Goal: Task Accomplishment & Management: Use online tool/utility

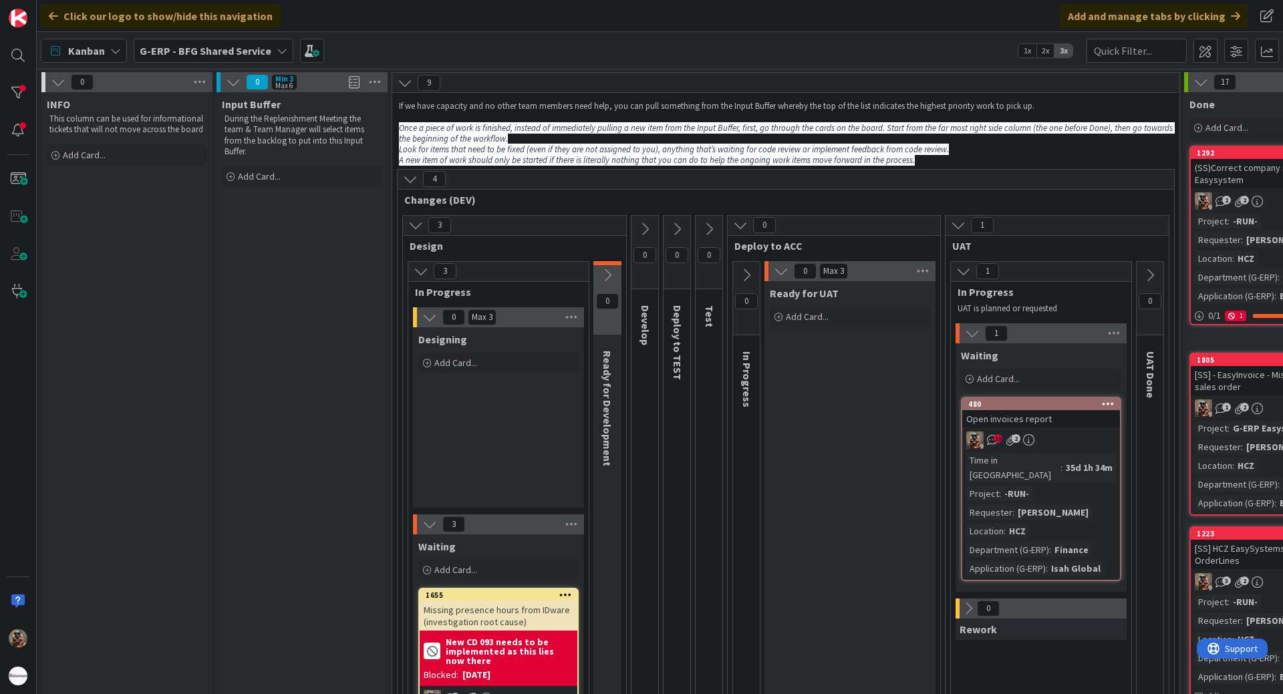
scroll to position [668, 0]
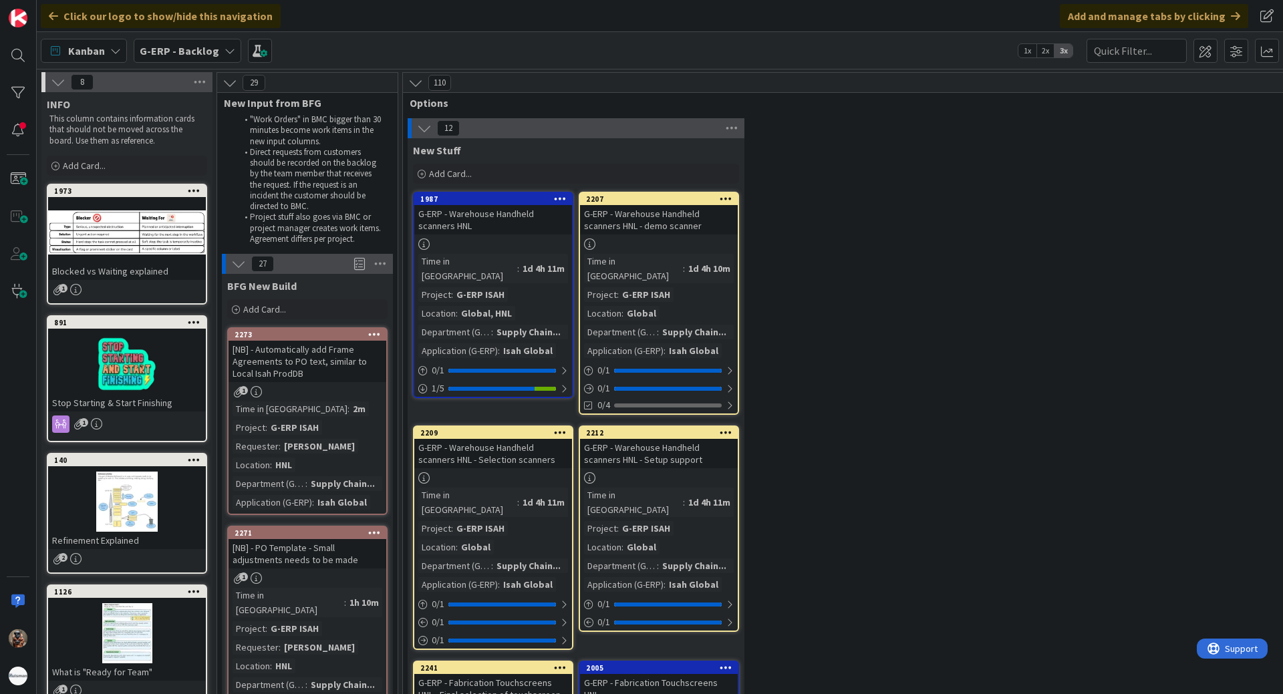
scroll to position [1293, 0]
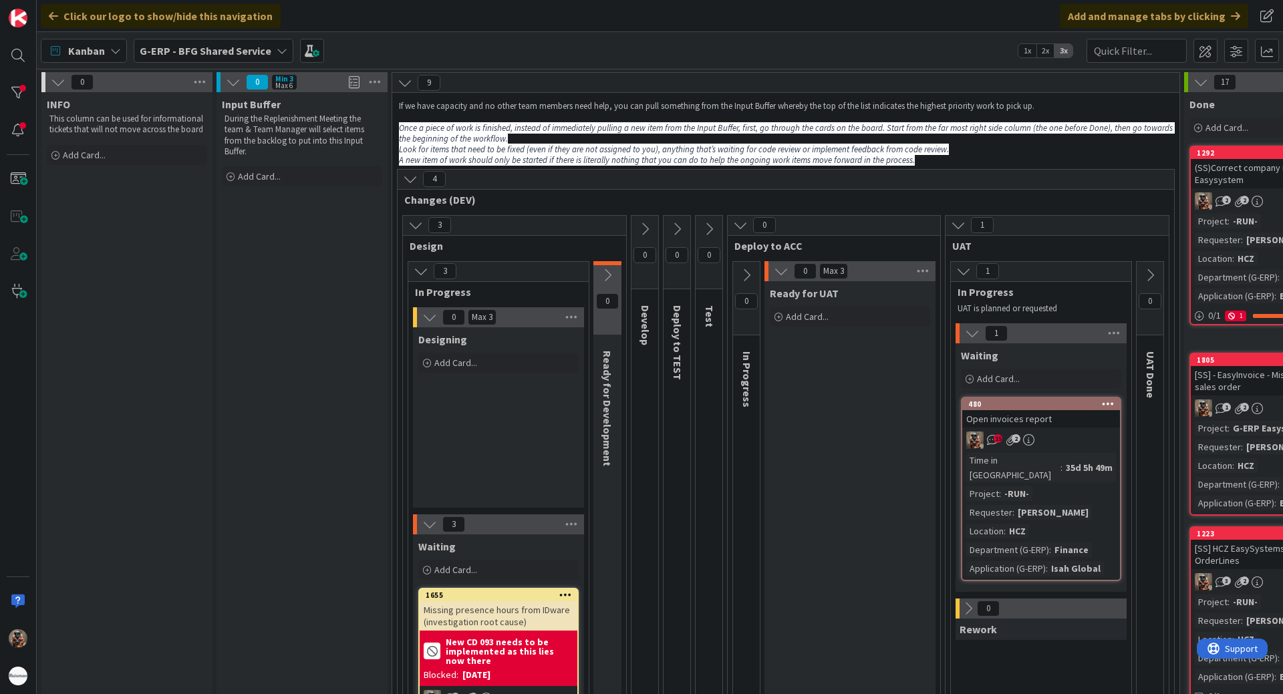
click at [197, 49] on b "G-ERP - BFG Shared Service" at bounding box center [206, 50] width 132 height 13
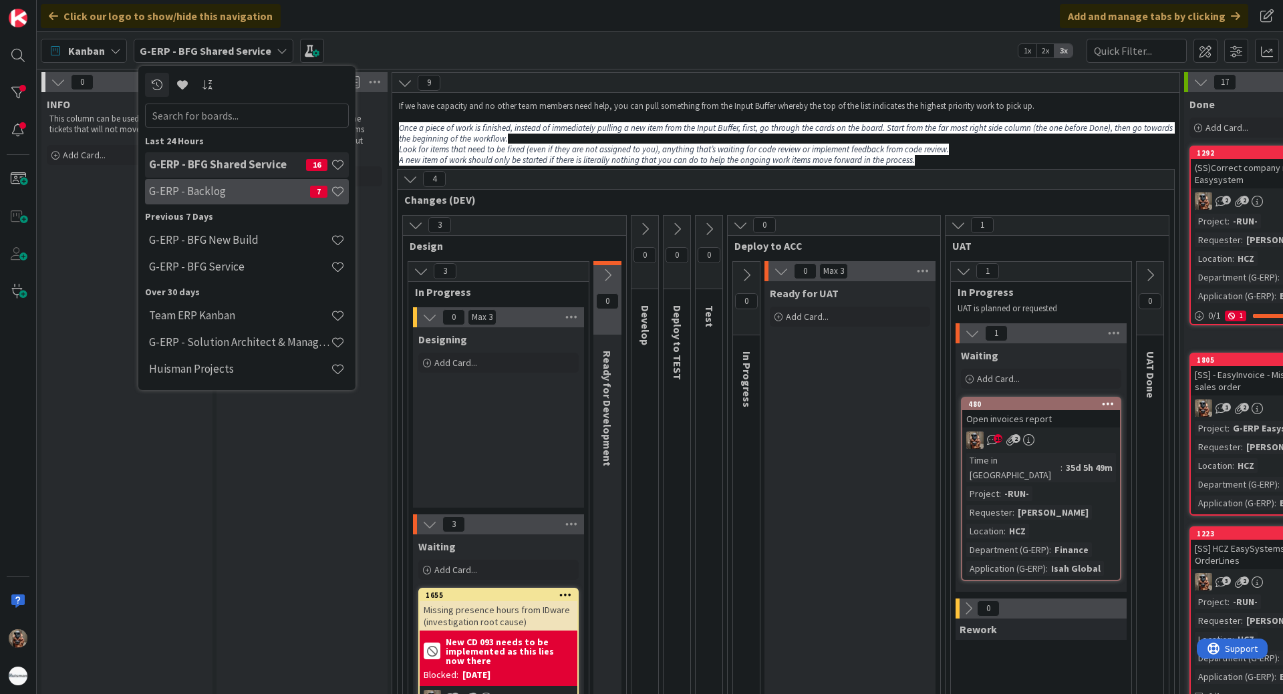
click at [206, 184] on h4 "G-ERP - Backlog" at bounding box center [229, 190] width 161 height 13
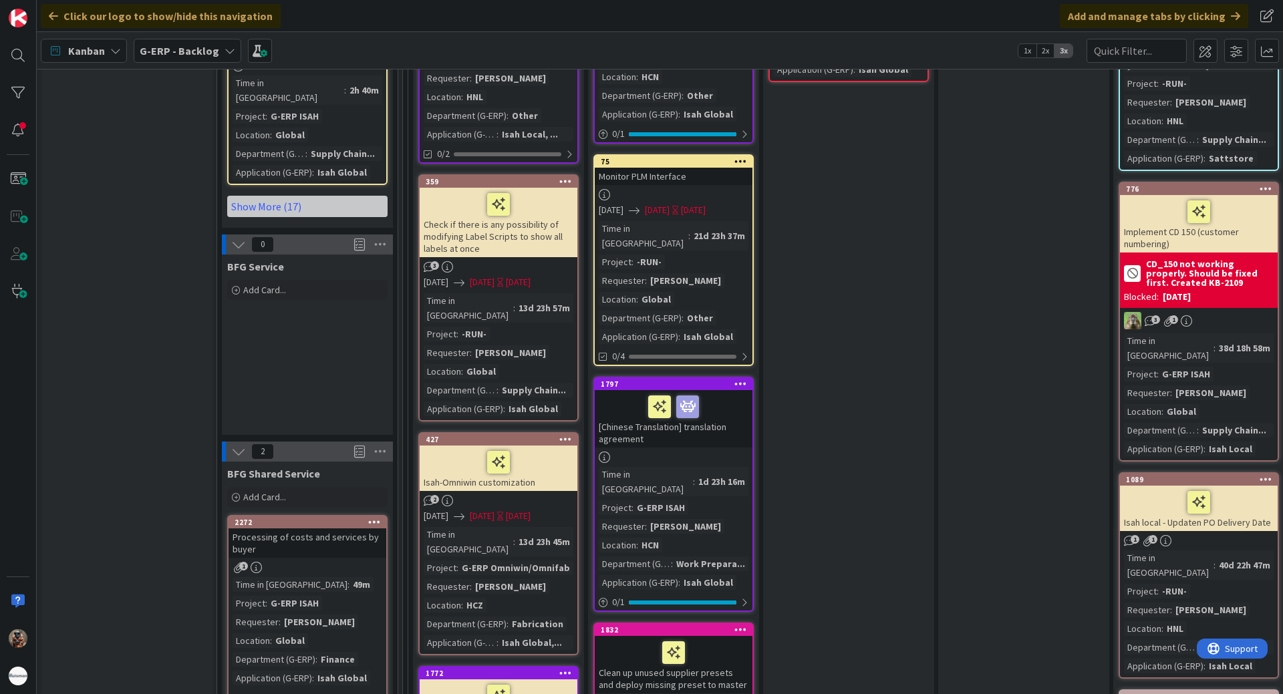
scroll to position [2138, 0]
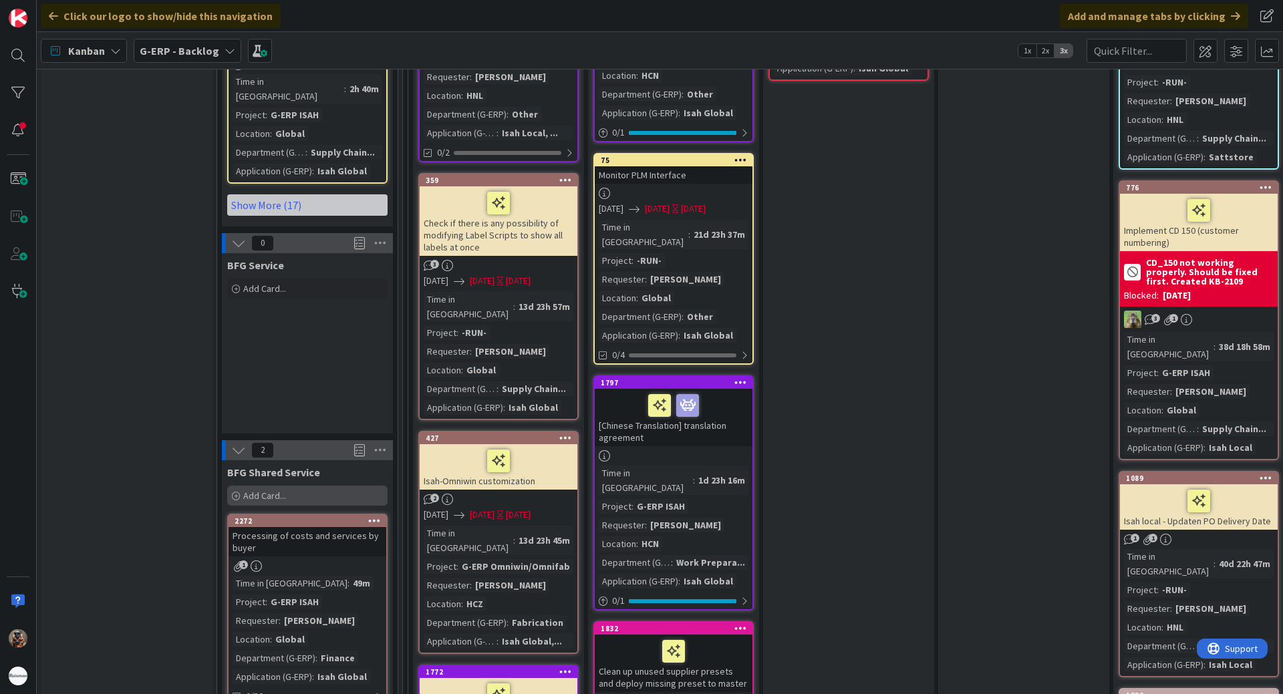
click at [263, 490] on span "Add Card..." at bounding box center [264, 496] width 43 height 12
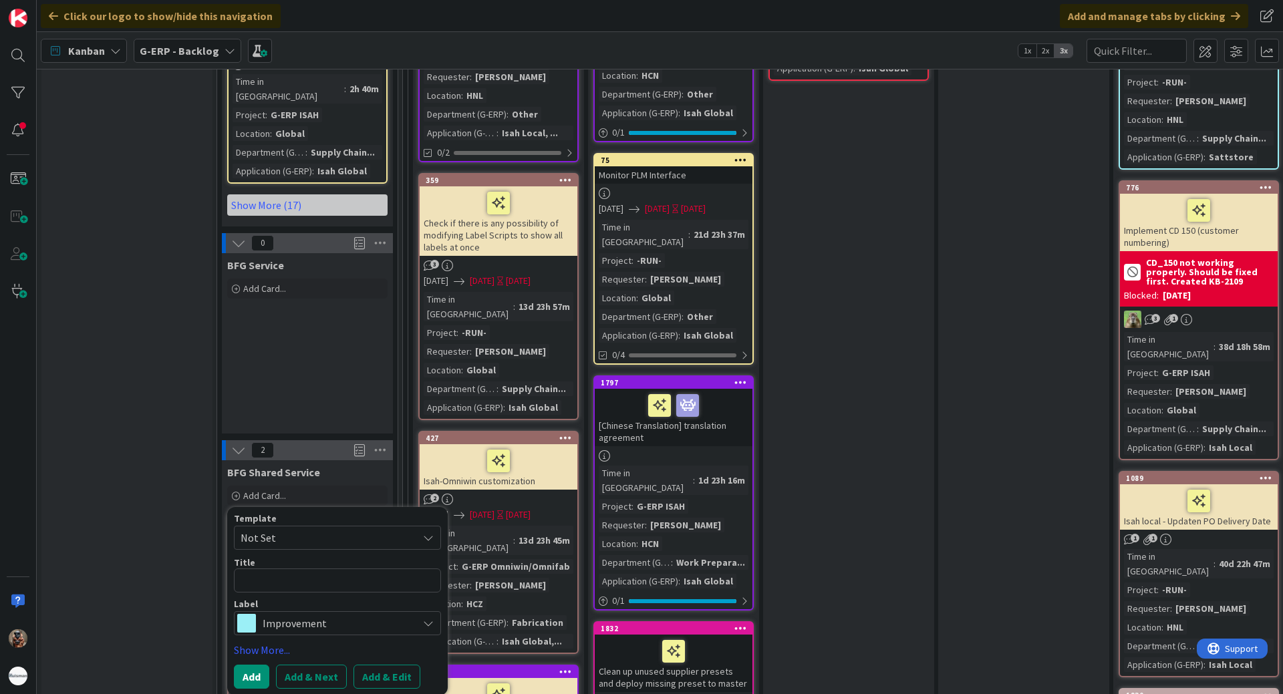
click at [372, 568] on textarea at bounding box center [337, 580] width 207 height 24
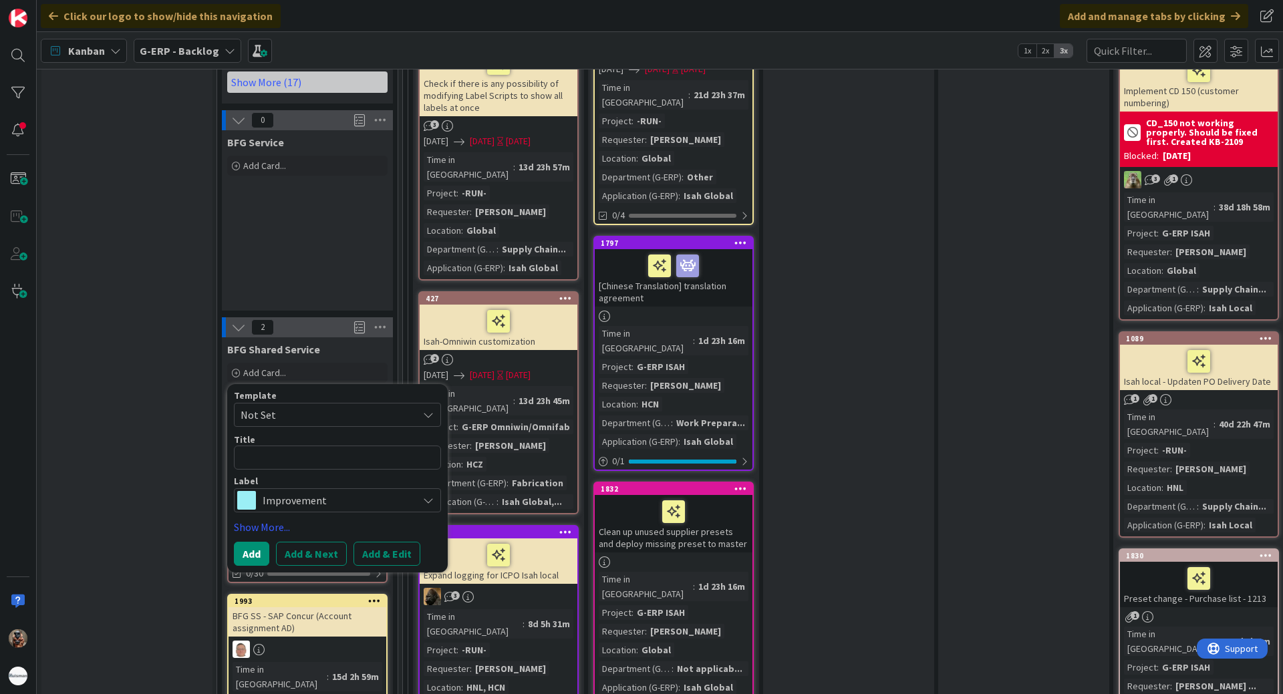
scroll to position [2271, 0]
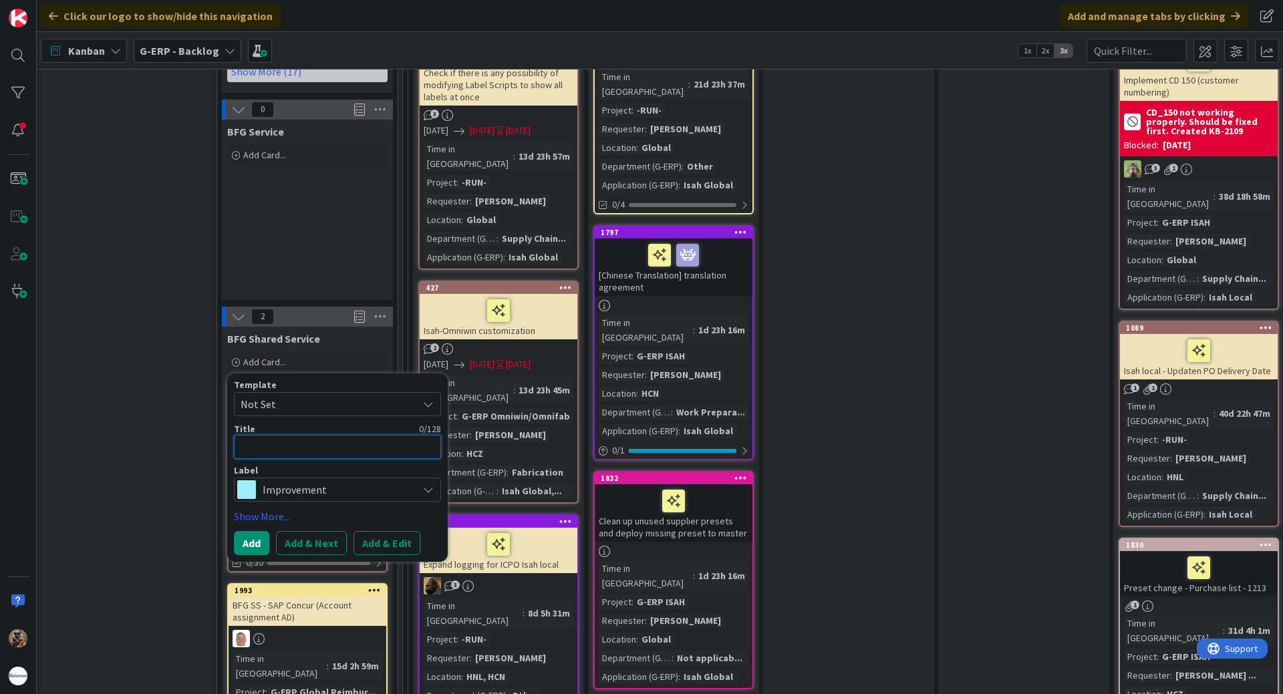
click at [322, 435] on textarea at bounding box center [337, 447] width 207 height 24
paste textarea "Purchase Offer – Restrict Comparison to Parts; Fix Upgrade-to-PO Actions"
type textarea "x"
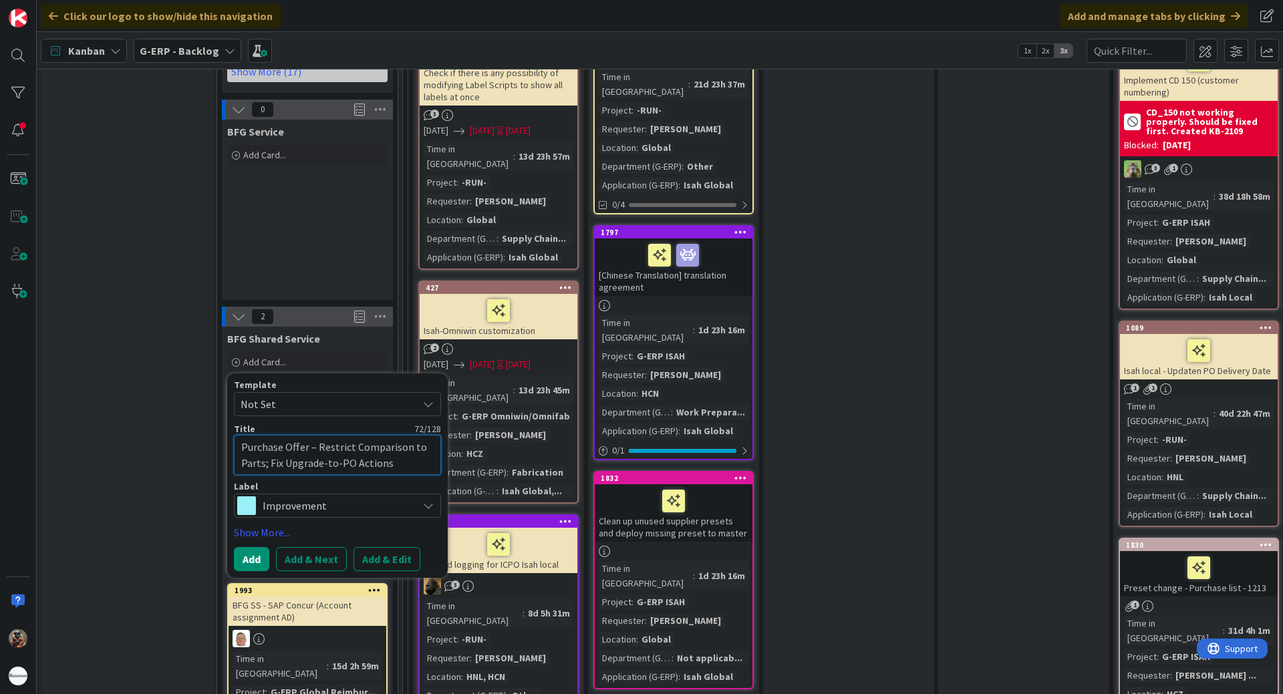
type textarea "Purchase Offer – Restrict Comparison to Parts; Fix Upgrade-to-PO Actions"
drag, startPoint x: 347, startPoint y: 386, endPoint x: 349, endPoint y: 379, distance: 7.6
click at [347, 385] on div "Template Not Set Title 72 / 128 Purchase Offer – Restrict Comparison to Parts; …" at bounding box center [337, 475] width 207 height 191
click at [350, 496] on span "Improvement" at bounding box center [337, 505] width 148 height 19
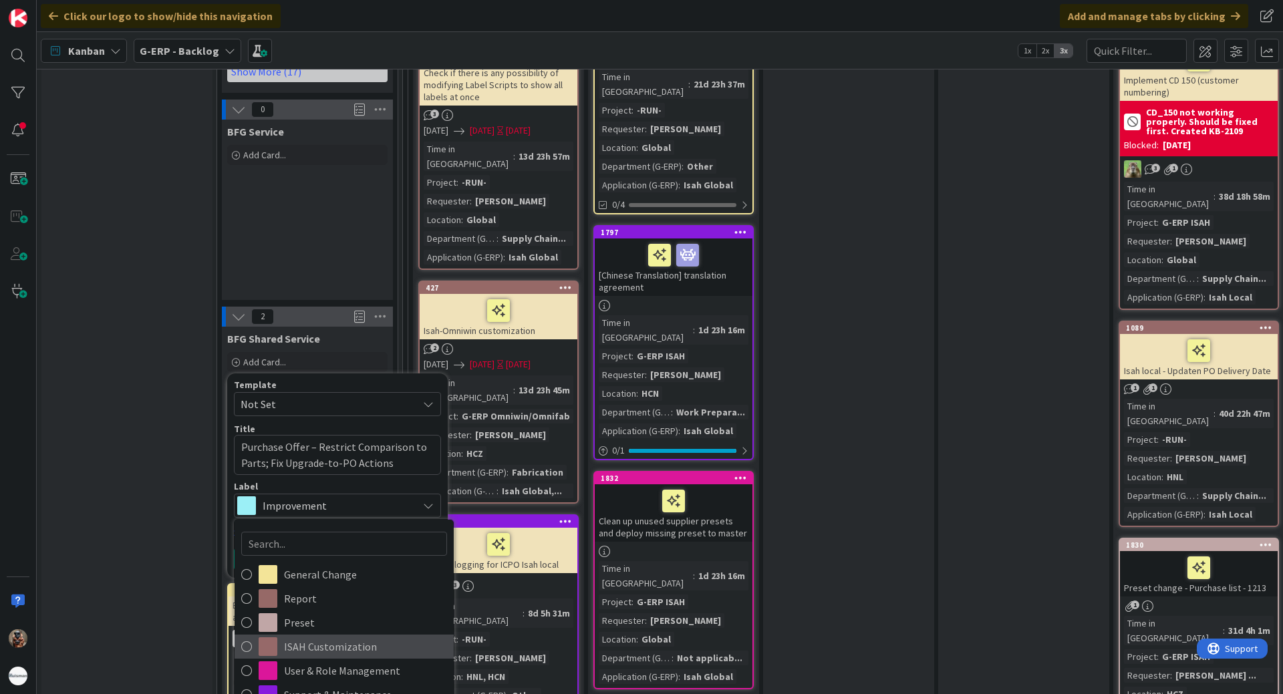
click at [345, 637] on span "ISAH Customization" at bounding box center [365, 647] width 163 height 20
type textarea "x"
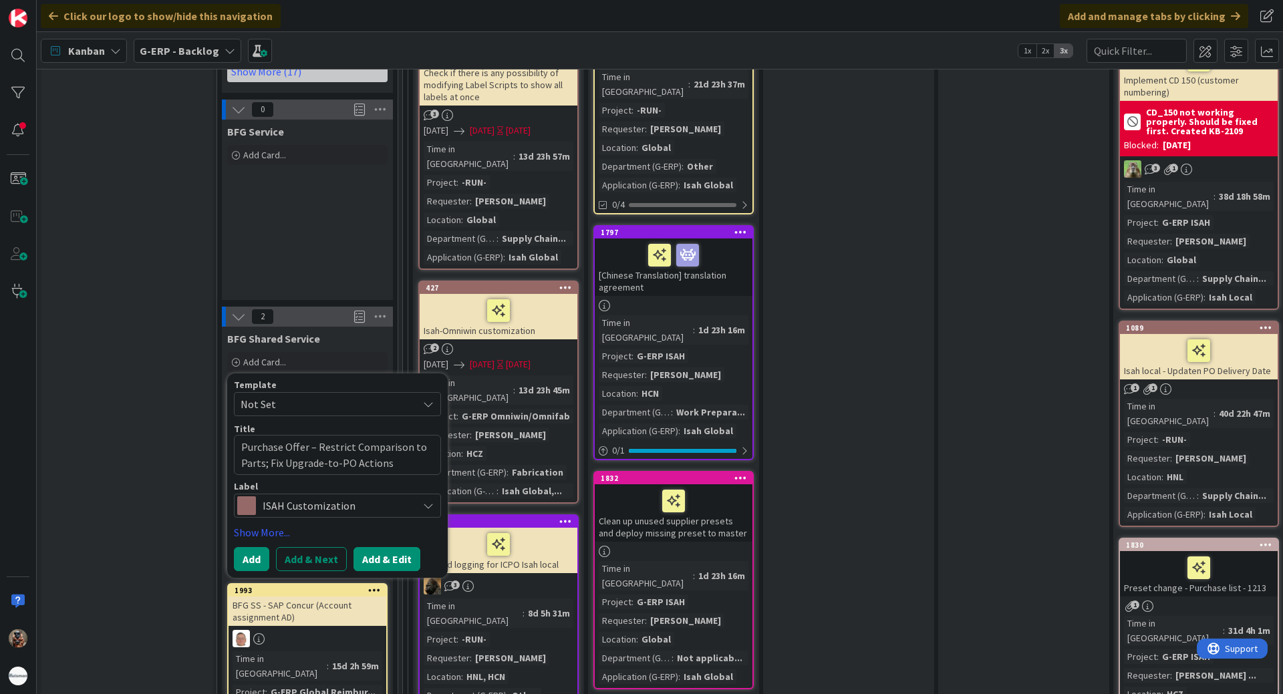
click at [371, 547] on button "Add & Edit" at bounding box center [386, 559] width 67 height 24
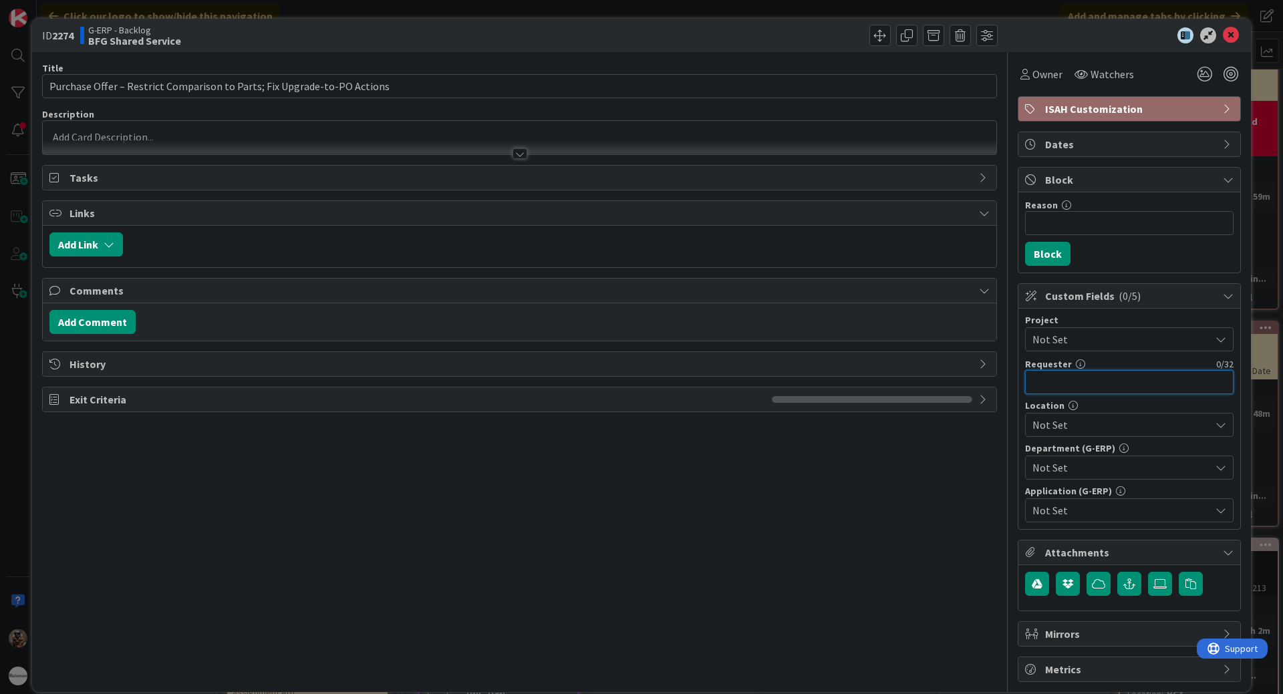
click at [1134, 387] on input "text" at bounding box center [1129, 382] width 208 height 24
type input "[PERSON_NAME]"
click at [1064, 430] on span "Not Set" at bounding box center [1121, 425] width 178 height 16
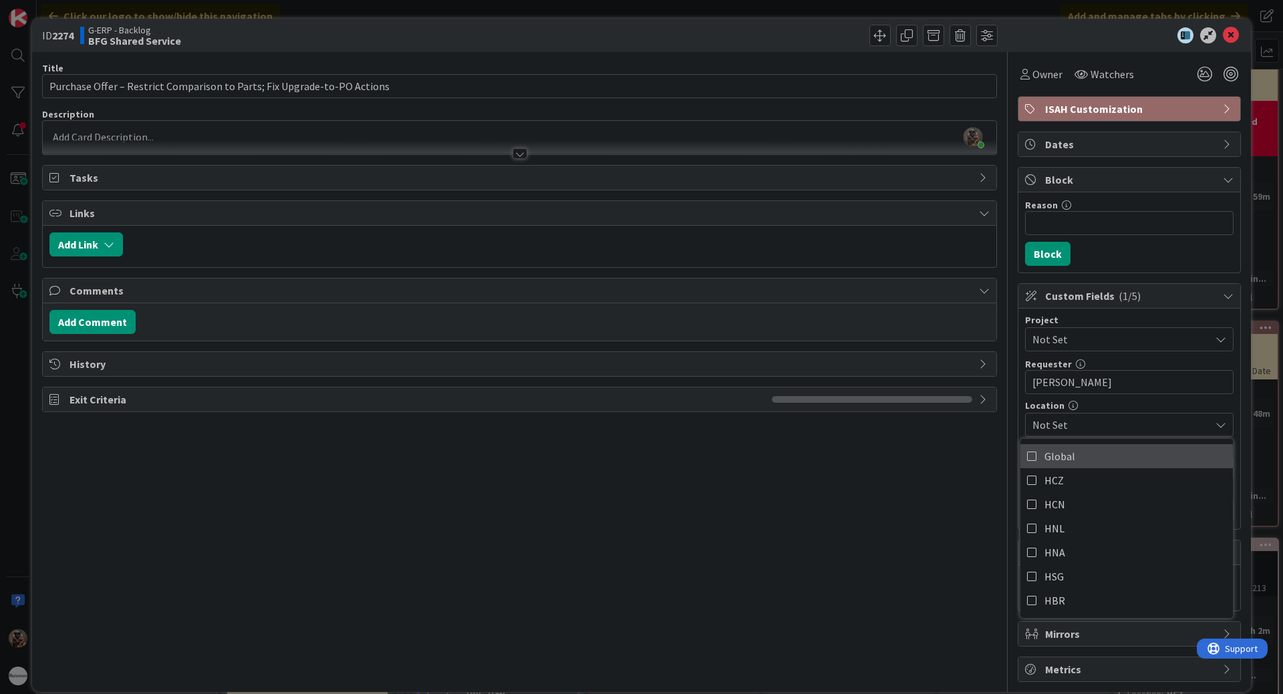
click at [1049, 463] on span "Global" at bounding box center [1059, 456] width 31 height 20
click at [1070, 426] on span "Global" at bounding box center [1121, 425] width 178 height 16
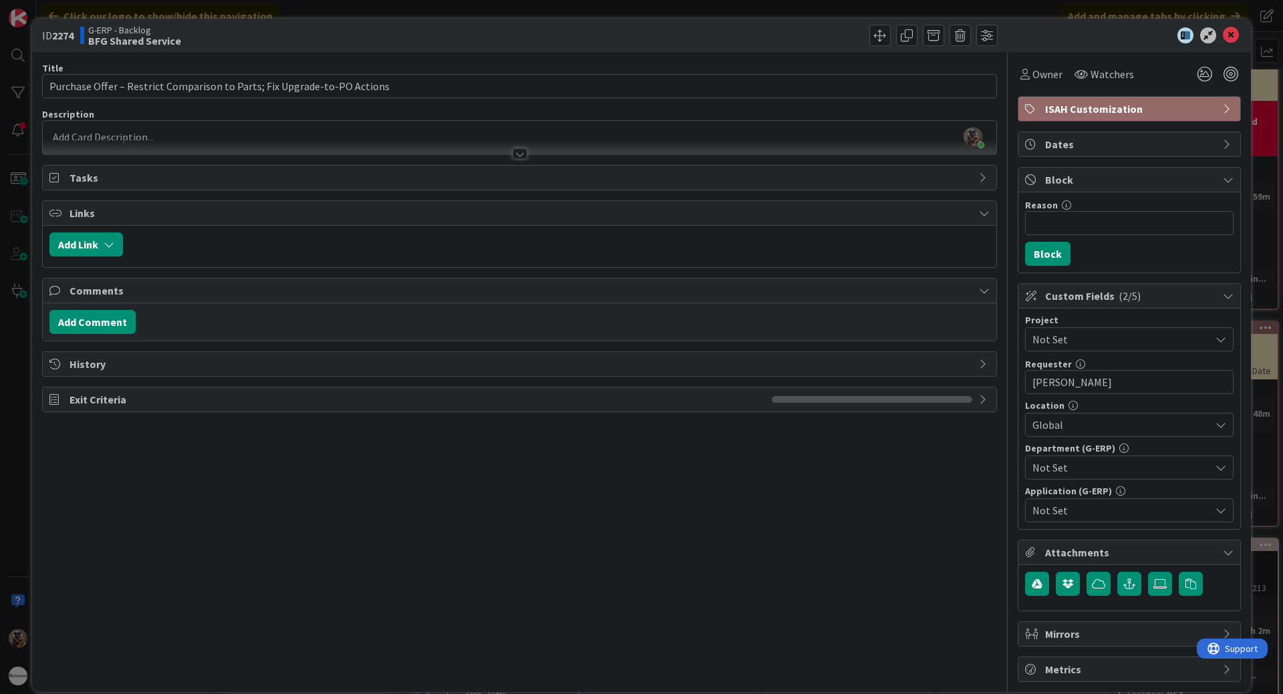
click at [1048, 464] on span "Not Set" at bounding box center [1121, 468] width 178 height 16
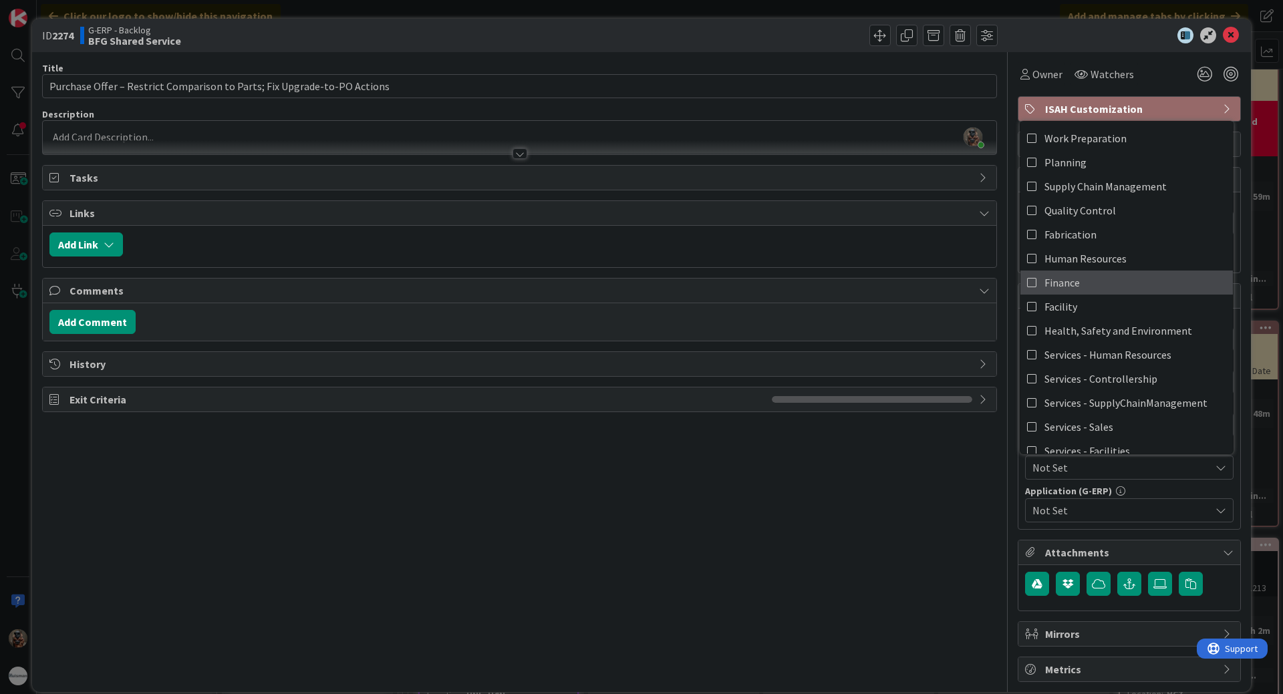
click at [1090, 273] on link "Finance" at bounding box center [1126, 283] width 212 height 24
click at [1103, 510] on span "Not Set" at bounding box center [1121, 510] width 178 height 16
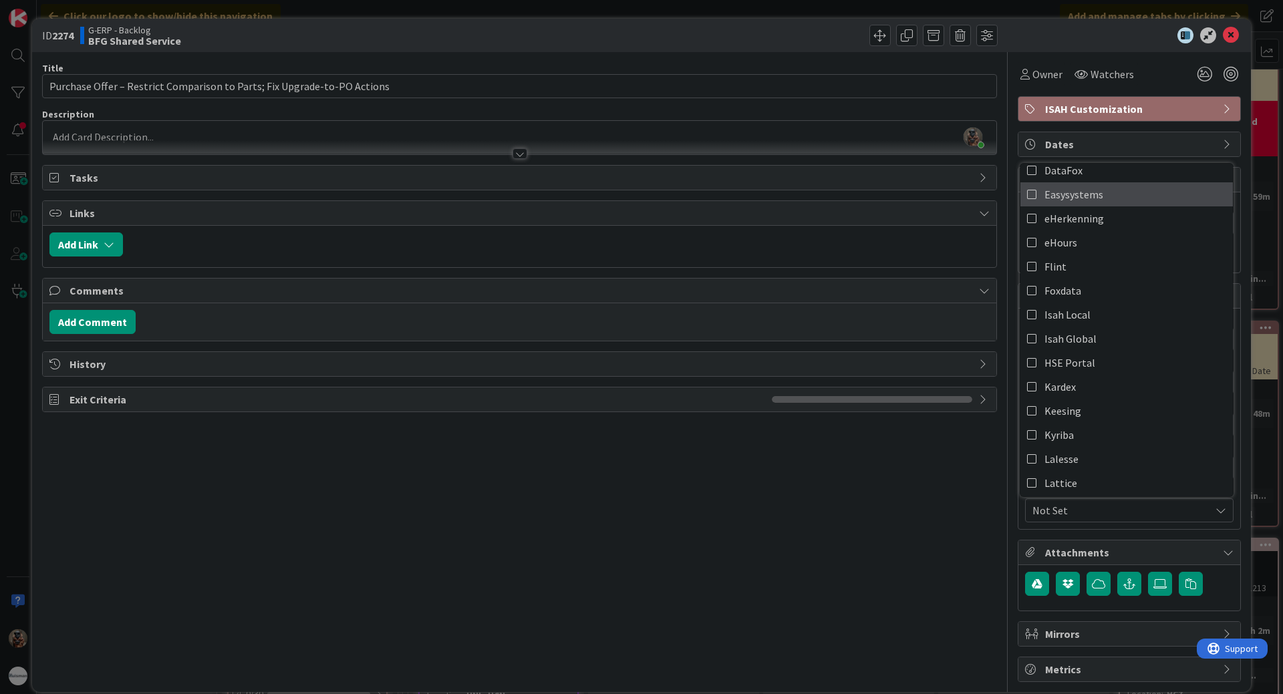
scroll to position [134, 0]
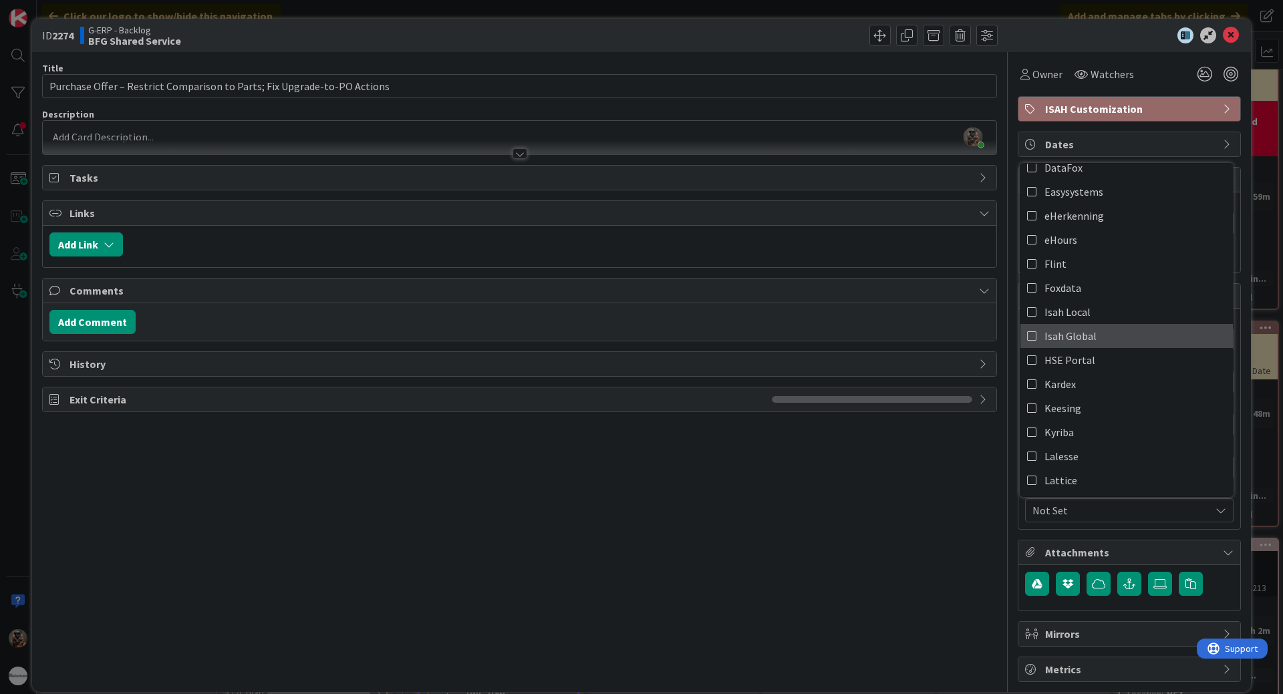
click at [1084, 331] on link "Isah Global" at bounding box center [1126, 336] width 212 height 24
click at [612, 553] on div "Title 72 / 128 Purchase Offer – Restrict Comparison to Parts; Fix Upgrade-to-PO…" at bounding box center [519, 367] width 955 height 630
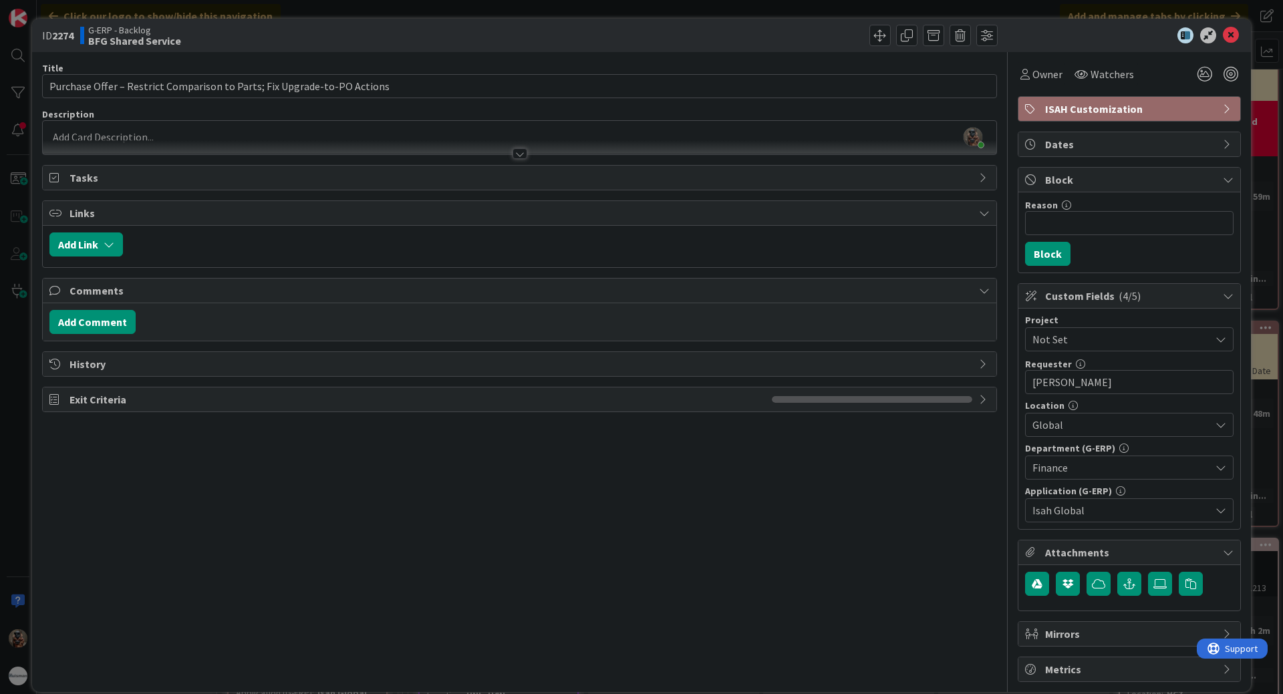
click at [563, 148] on div at bounding box center [519, 147] width 953 height 14
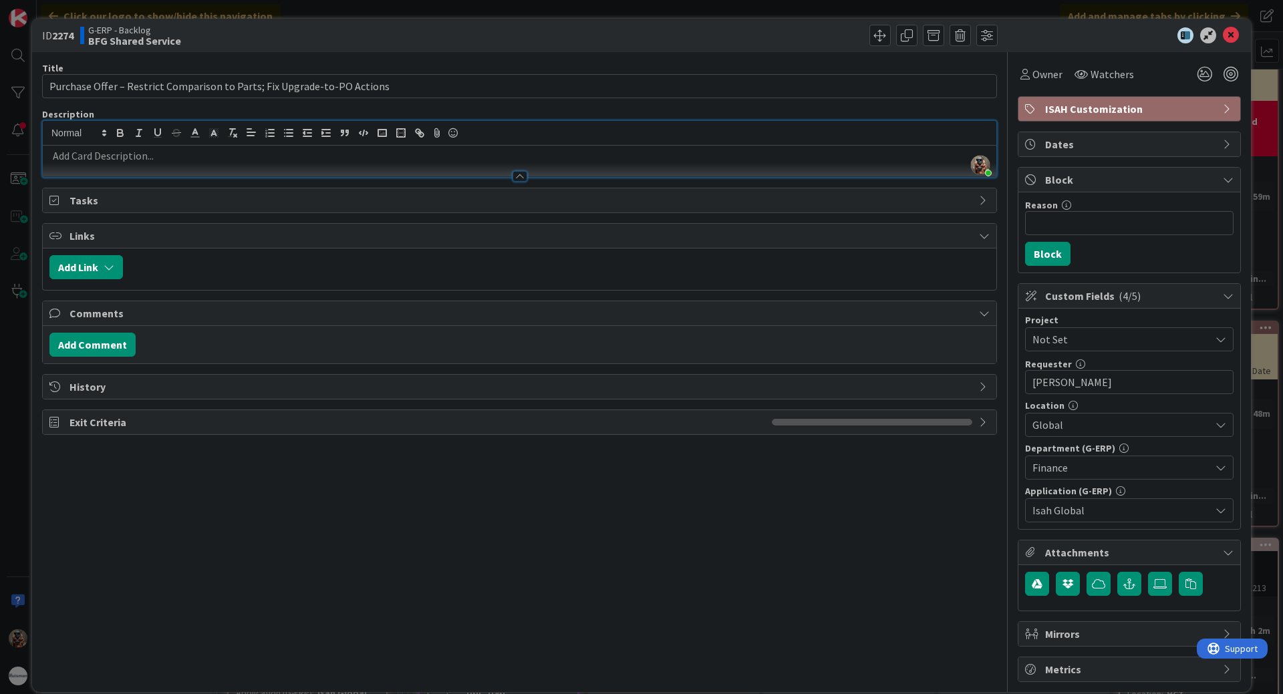
click at [521, 159] on p at bounding box center [519, 155] width 940 height 15
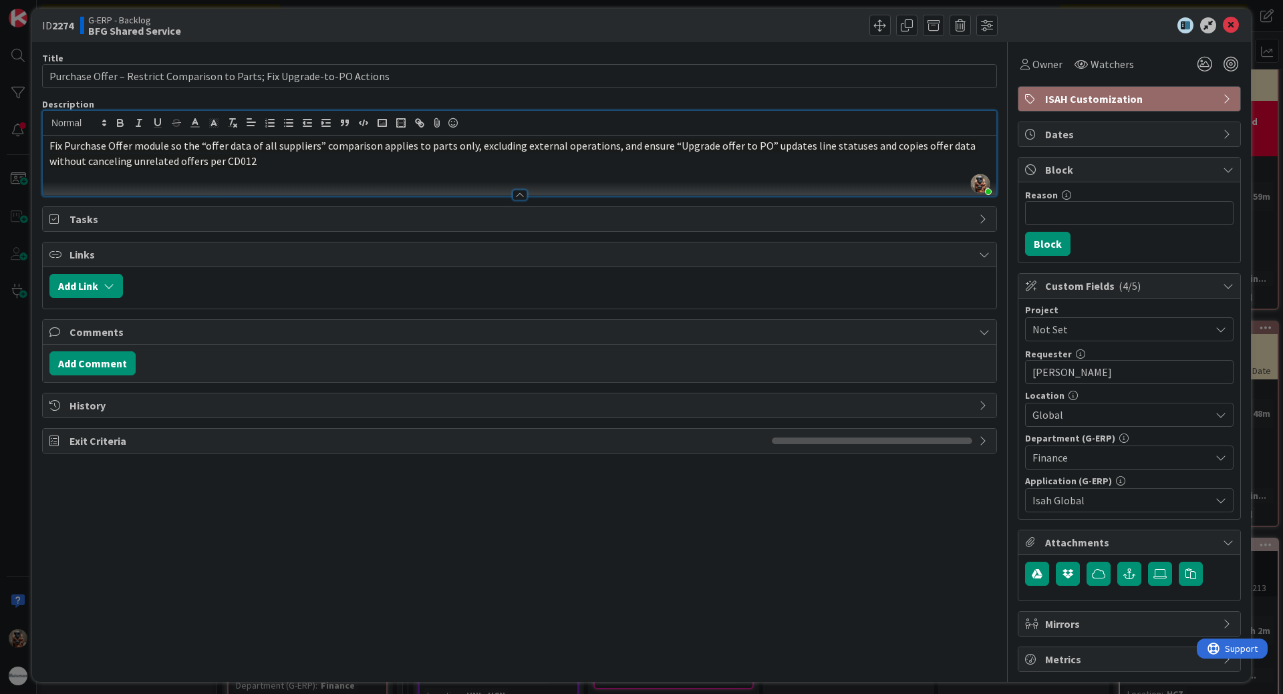
scroll to position [17, 0]
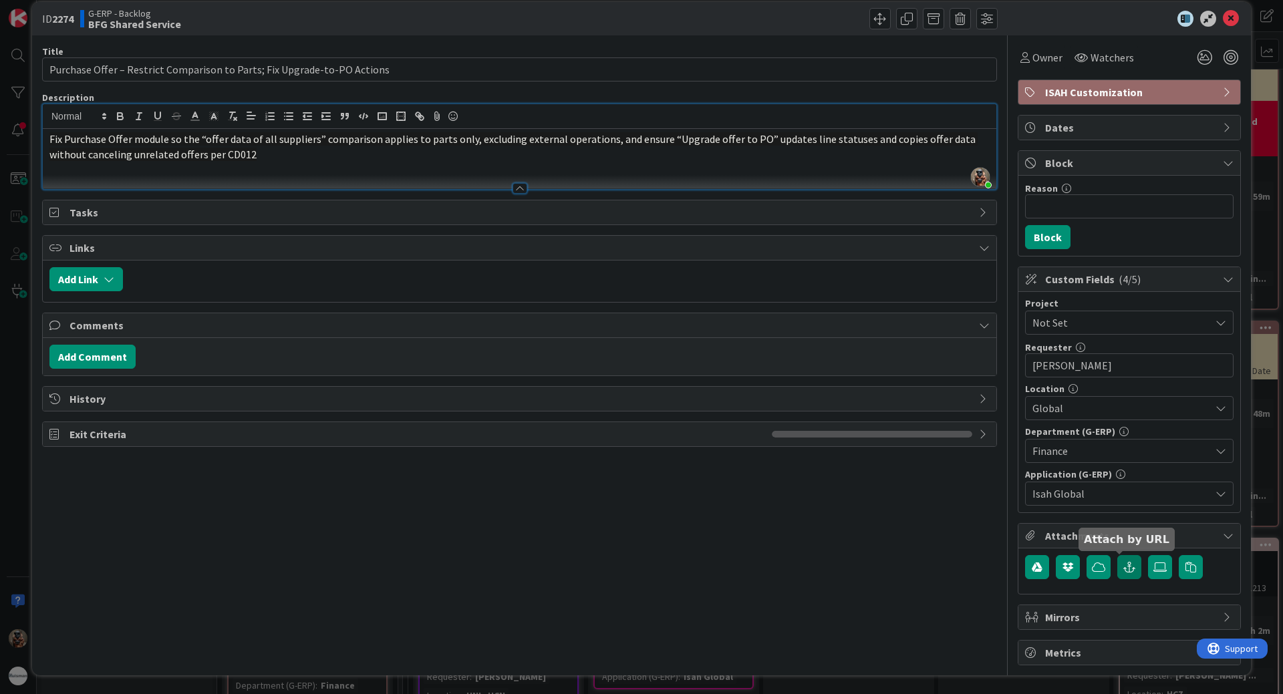
click at [1123, 566] on icon "button" at bounding box center [1129, 567] width 12 height 11
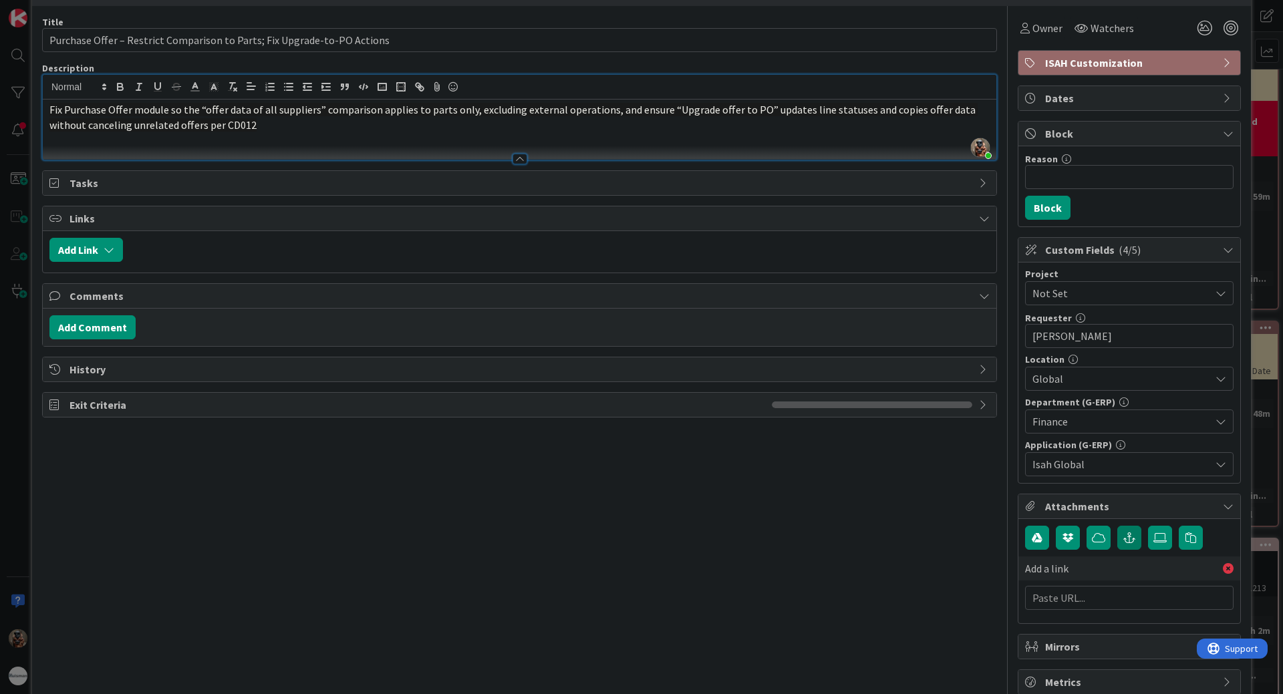
scroll to position [75, 0]
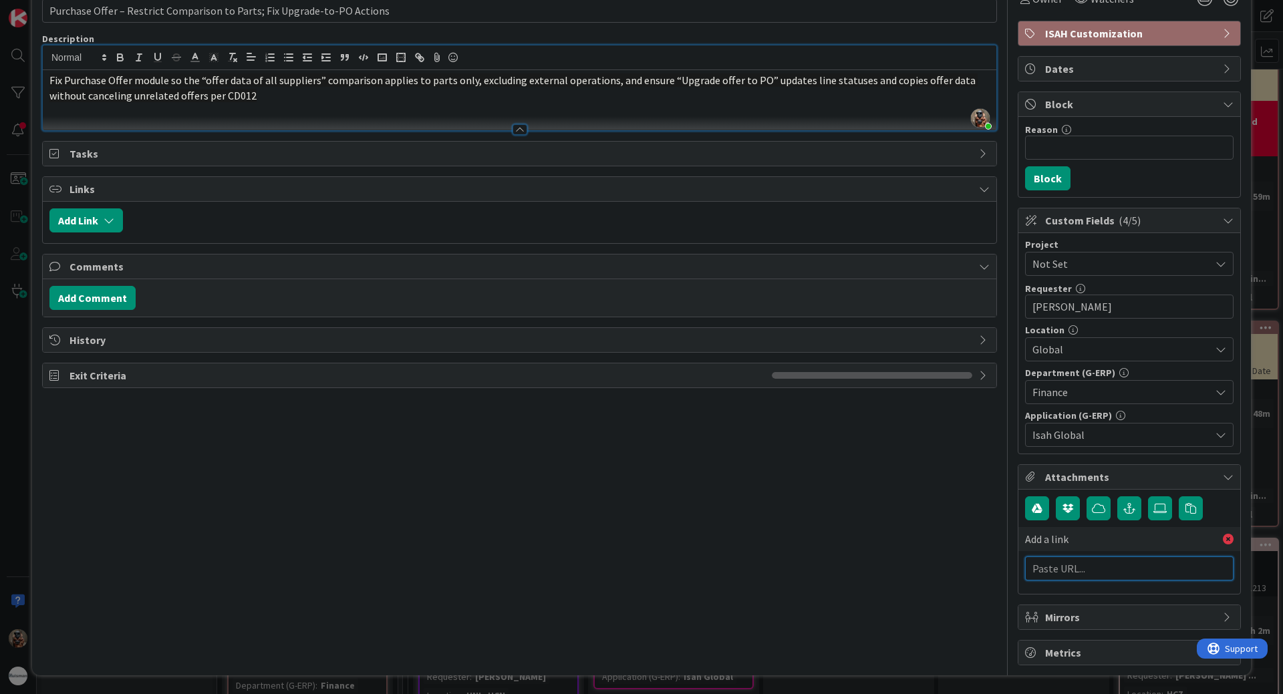
click at [1066, 575] on input "text" at bounding box center [1129, 568] width 208 height 24
paste input "https://huisman-smartit.onbmc.com/smartit/app/#/workorder/AGGE78O8I4A50ATDTJJVT…"
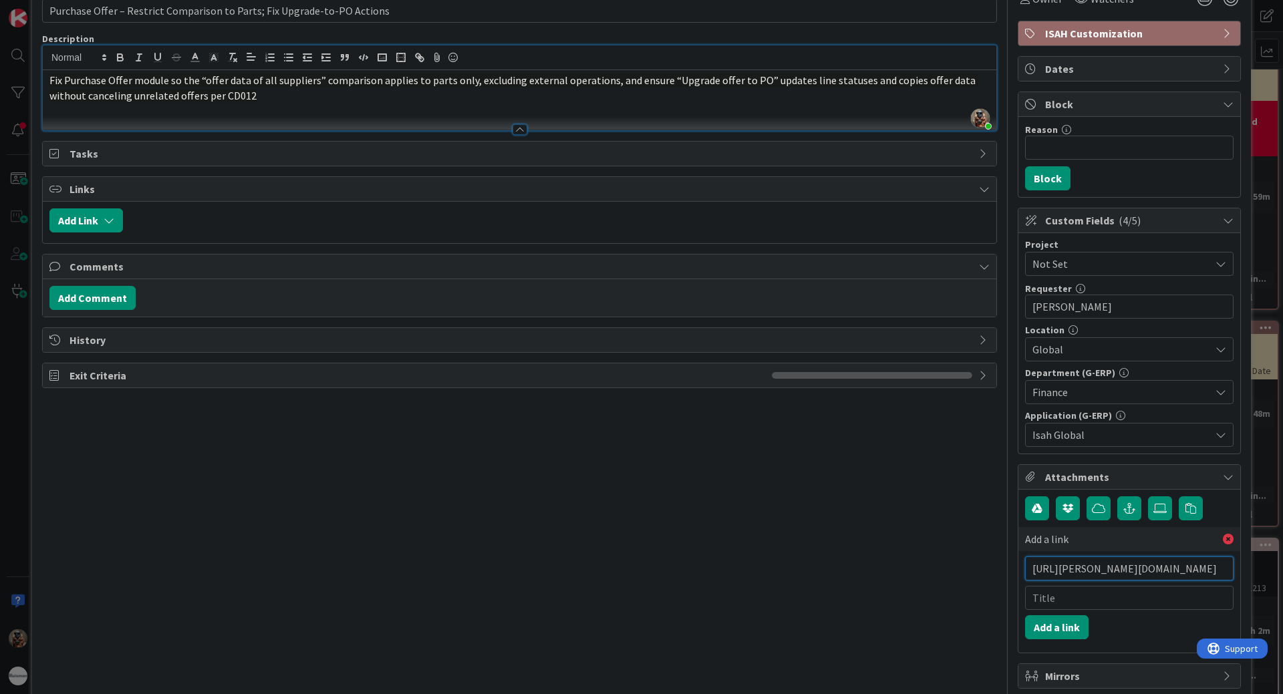
type input "https://huisman-smartit.onbmc.com/smartit/app/#/workorder/AGGE78O8I4A50ATDTJJVT…"
click at [1106, 590] on input "text" at bounding box center [1129, 598] width 208 height 24
type input "BMC"
click at [1046, 623] on button "Add a link" at bounding box center [1056, 627] width 63 height 24
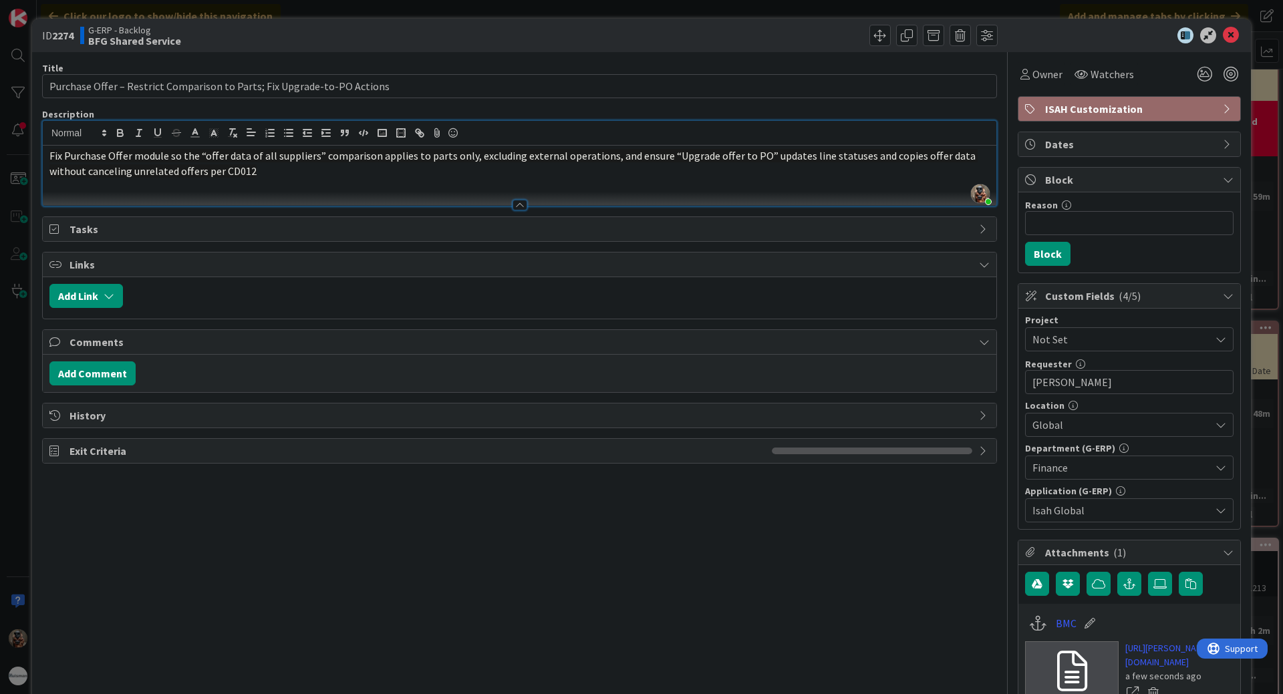
click at [0, 372] on div "ID 2274 G-ERP - Backlog BFG Shared Service Title 72 / 128 Purchase Offer – Rest…" at bounding box center [641, 347] width 1283 height 694
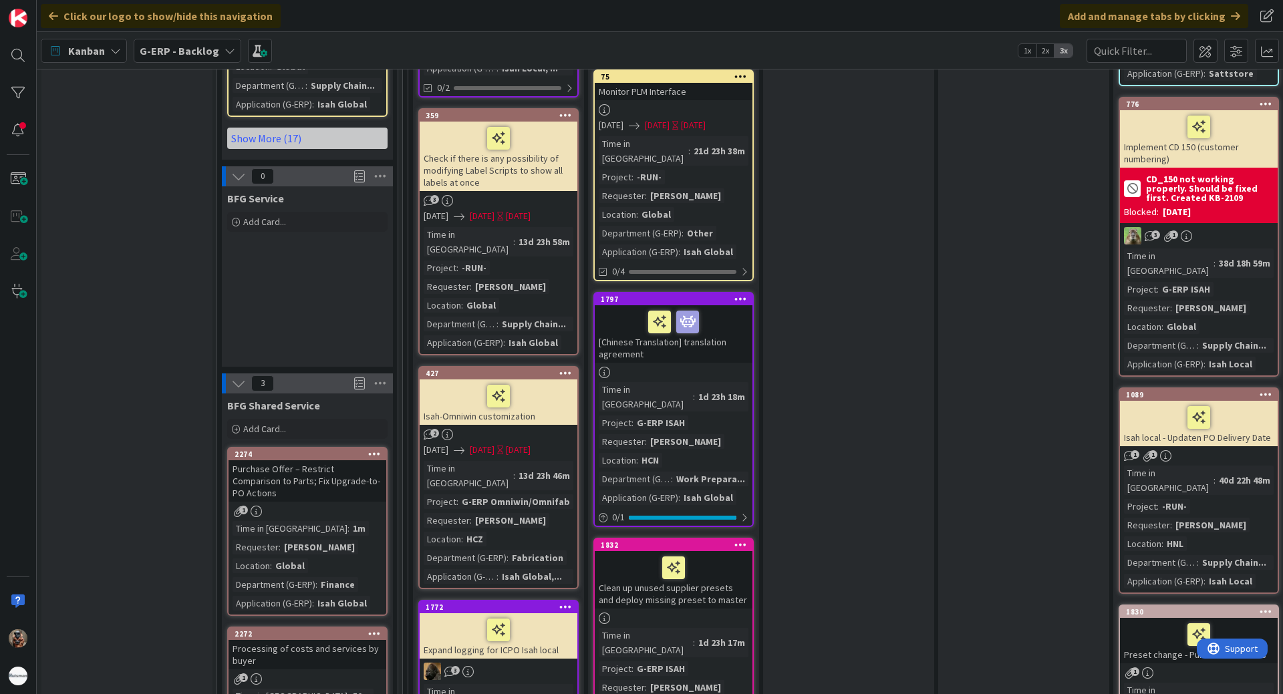
click at [348, 673] on div "1" at bounding box center [307, 678] width 158 height 11
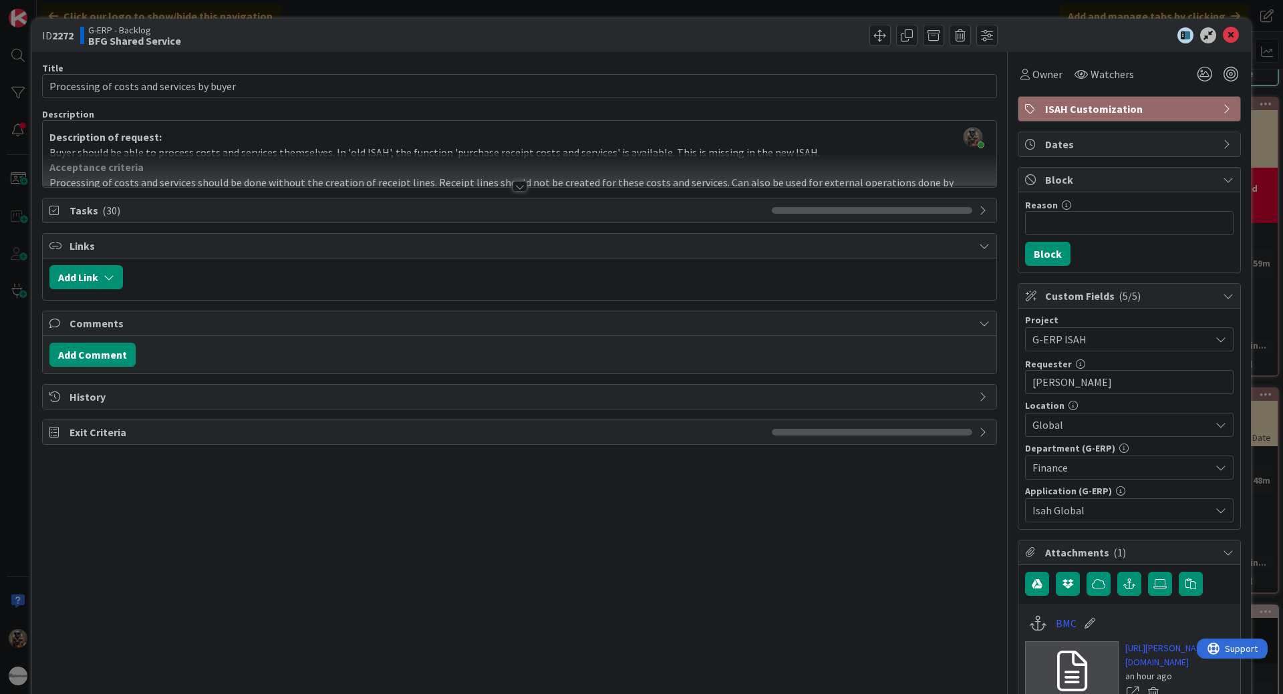
click at [73, 39] on b "2272" at bounding box center [62, 35] width 21 height 13
click at [63, 33] on b "2272" at bounding box center [62, 35] width 21 height 13
copy b "2272"
